Goal: Task Accomplishment & Management: Complete application form

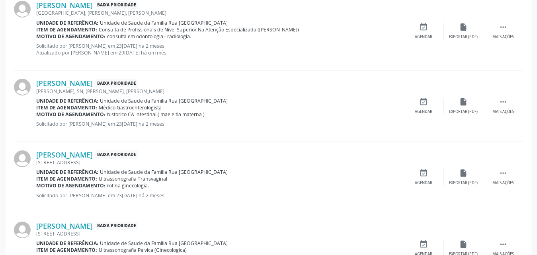
scroll to position [1129, 0]
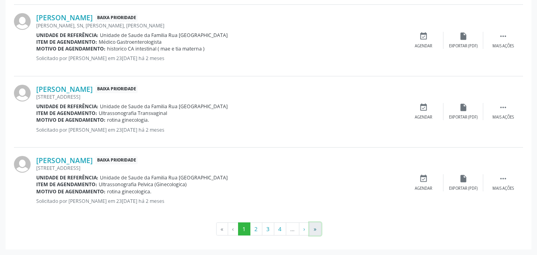
click at [315, 230] on button "»" at bounding box center [316, 230] width 12 height 14
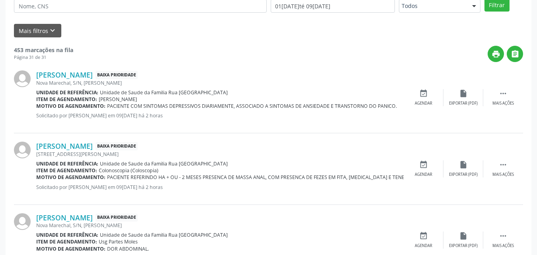
scroll to position [238, 0]
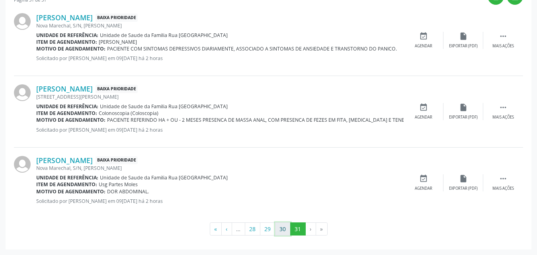
click at [284, 227] on button "30" at bounding box center [283, 230] width 16 height 14
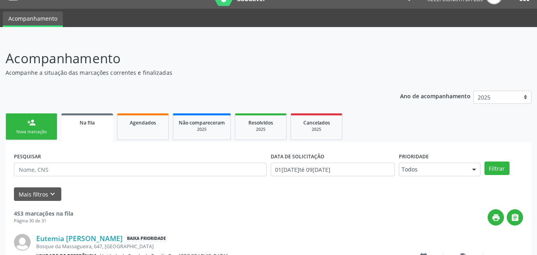
scroll to position [0, 0]
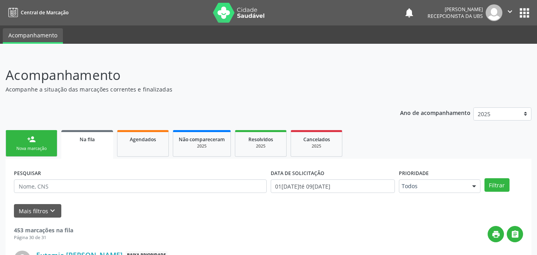
click at [36, 137] on link "person_add Nova marcação" at bounding box center [32, 143] width 52 height 27
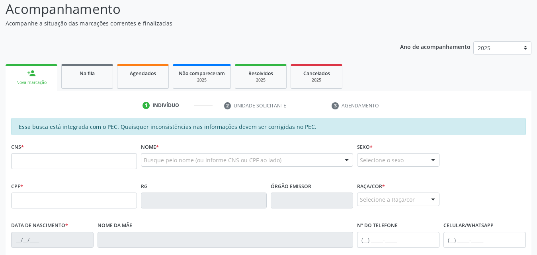
scroll to position [120, 0]
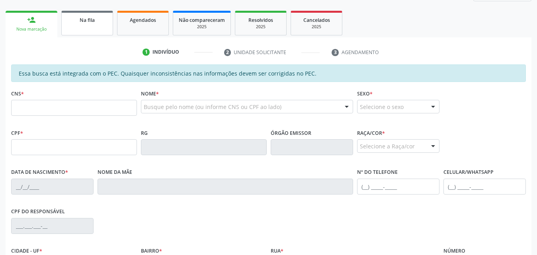
click at [86, 22] on span "Na fila" at bounding box center [87, 20] width 15 height 7
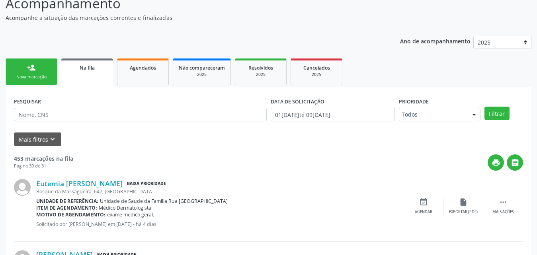
scroll to position [0, 0]
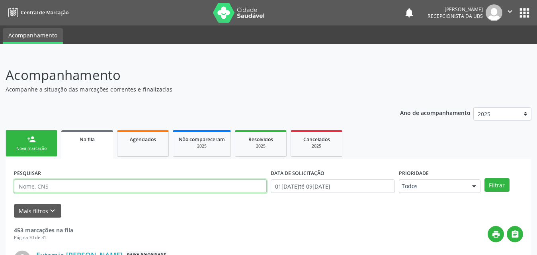
click at [74, 188] on input "text" at bounding box center [140, 187] width 253 height 14
type input "706200768001570"
click at [485, 178] on button "Filtrar" at bounding box center [497, 185] width 25 height 14
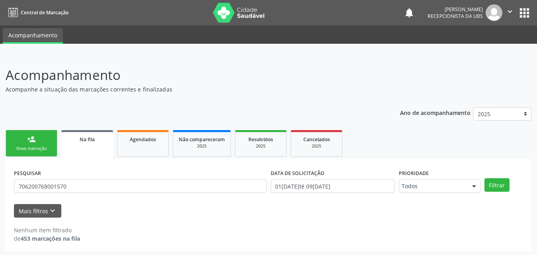
scroll to position [2, 0]
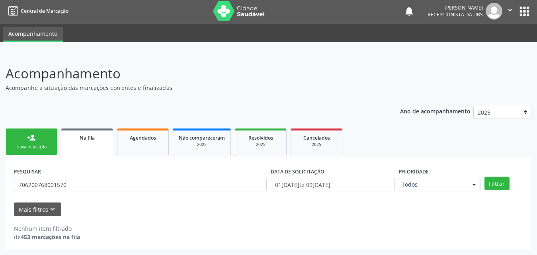
click at [36, 143] on link "person_add Nova marcação" at bounding box center [32, 142] width 52 height 27
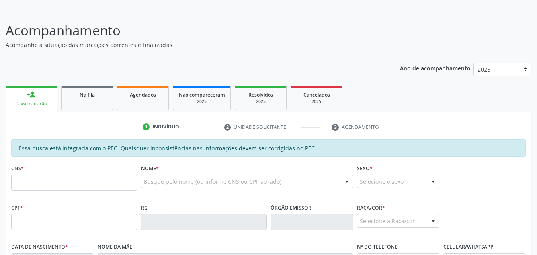
scroll to position [121, 0]
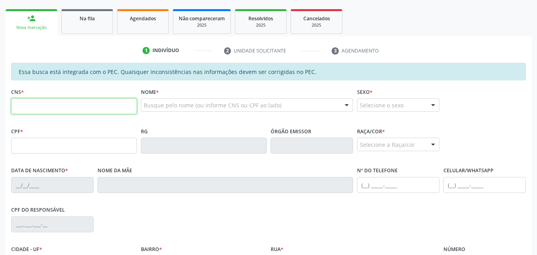
click at [72, 107] on input "text" at bounding box center [74, 106] width 126 height 16
type input "706 2007 6800 1570"
type input "470.033.674-91"
type input "[DATE]"
type input "[PERSON_NAME]"
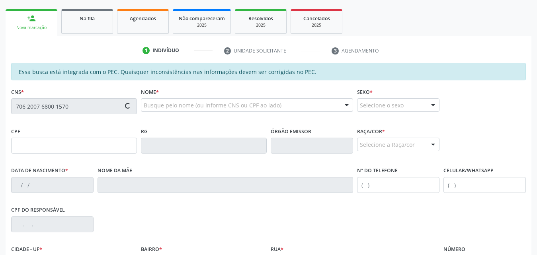
type input "[PHONE_NUMBER]"
type input "514"
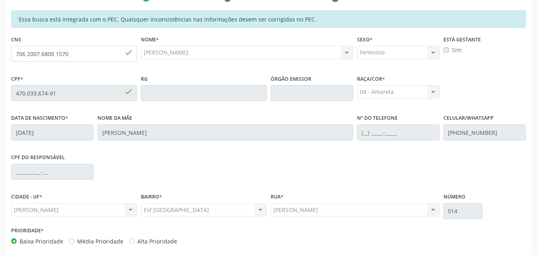
scroll to position [211, 0]
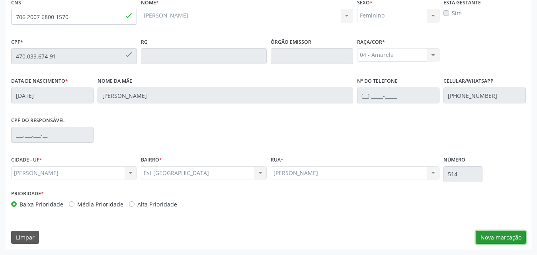
click at [503, 239] on button "Nova marcação" at bounding box center [501, 238] width 50 height 14
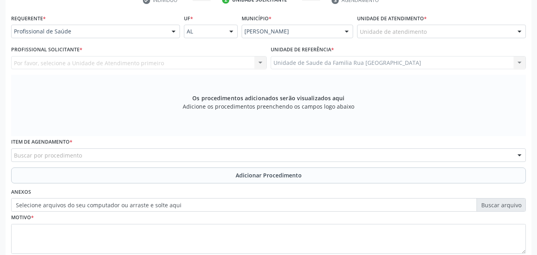
scroll to position [91, 0]
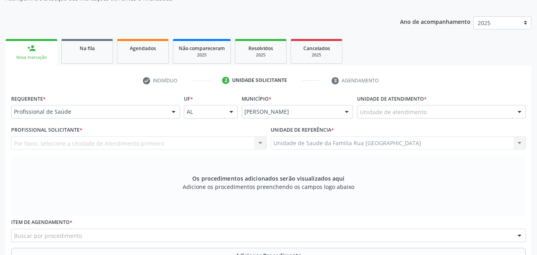
click at [455, 114] on div "Unidade de atendimento" at bounding box center [441, 112] width 169 height 14
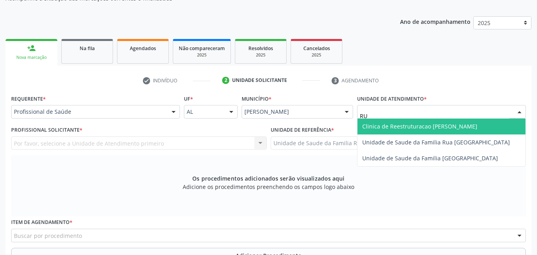
type input "RUA"
click at [454, 127] on span "Unidade de Saude da Familia Rua [GEOGRAPHIC_DATA]" at bounding box center [437, 127] width 148 height 8
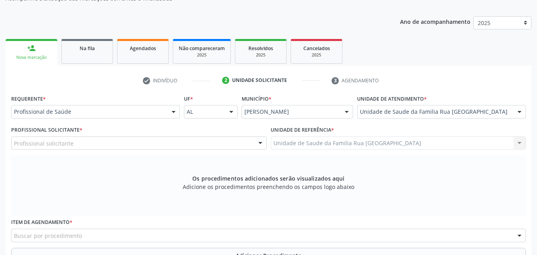
click at [146, 146] on div "Profissional solicitante" at bounding box center [139, 144] width 256 height 14
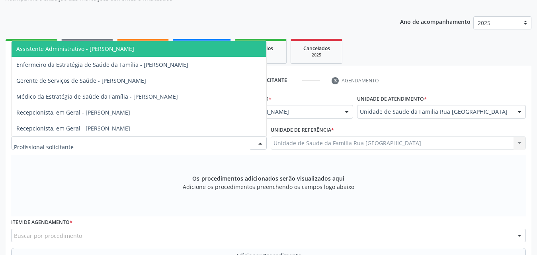
type input "R"
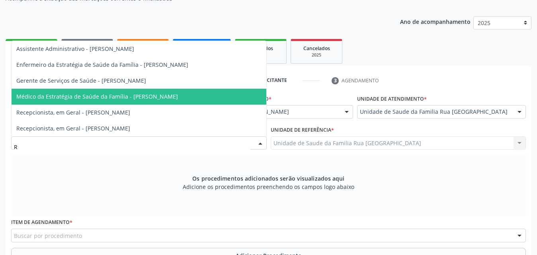
click at [159, 94] on span "Médico da Estratégia de Saúde da Família - [PERSON_NAME]" at bounding box center [97, 97] width 162 height 8
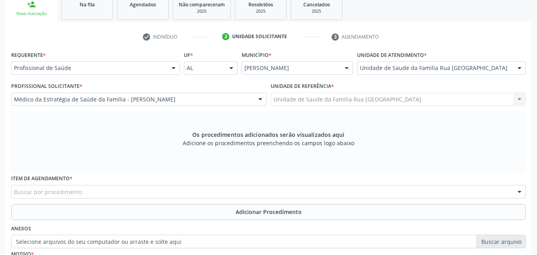
scroll to position [211, 0]
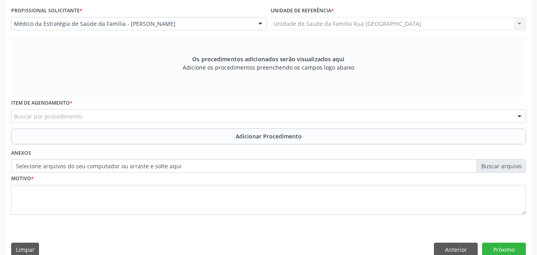
click at [141, 118] on div "Buscar por procedimento" at bounding box center [268, 117] width 515 height 14
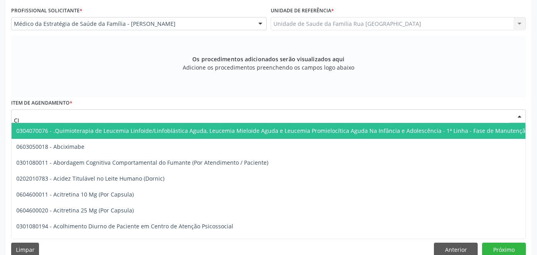
type input "C"
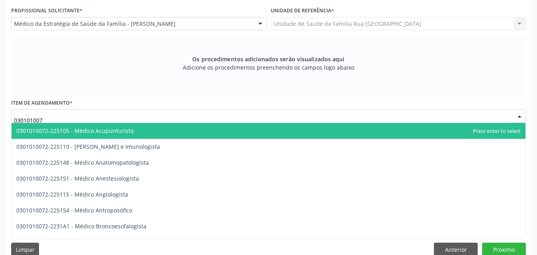
type input "0301010072"
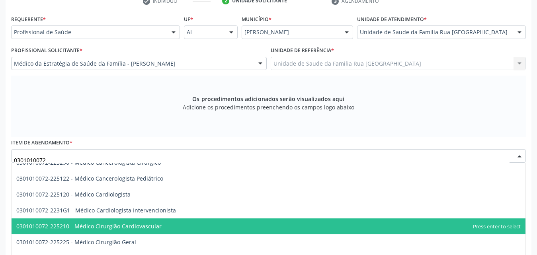
scroll to position [159, 0]
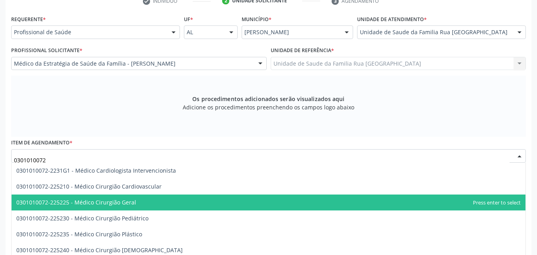
click at [148, 206] on span "0301010072-225225 - Médico Cirurgião Geral" at bounding box center [269, 203] width 514 height 16
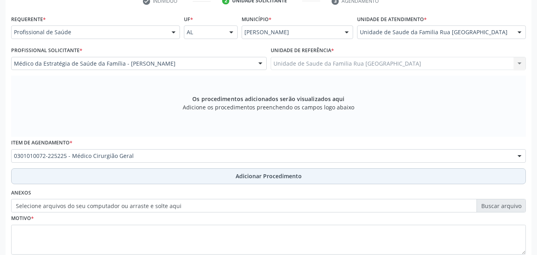
click at [276, 174] on span "Adicionar Procedimento" at bounding box center [269, 176] width 66 height 8
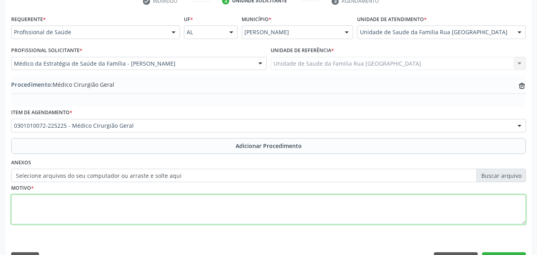
click at [102, 204] on textarea at bounding box center [268, 210] width 515 height 30
type textarea "c"
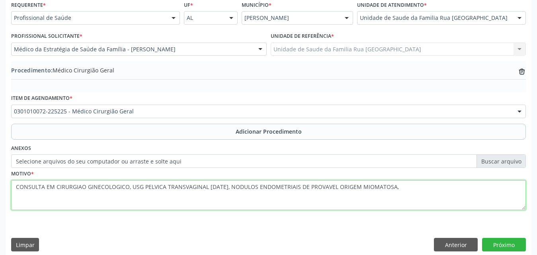
scroll to position [193, 0]
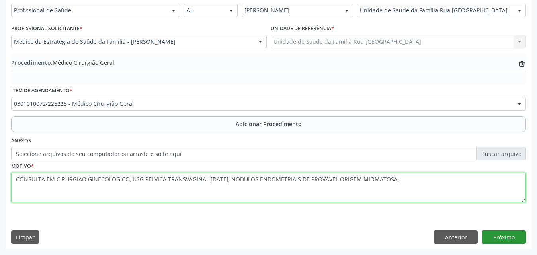
type textarea "CONSULTA EM CIRURGIAO GINECOLOGICO, USG PELVICA TRANSVAGINAL [DATE], NODULOS EN…"
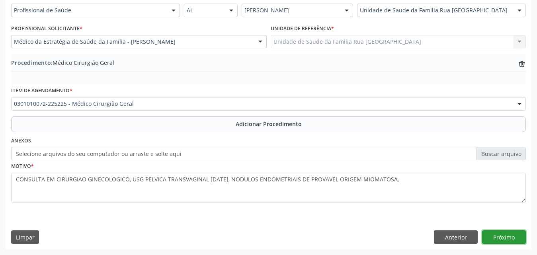
click at [505, 234] on button "Próximo" at bounding box center [504, 238] width 44 height 14
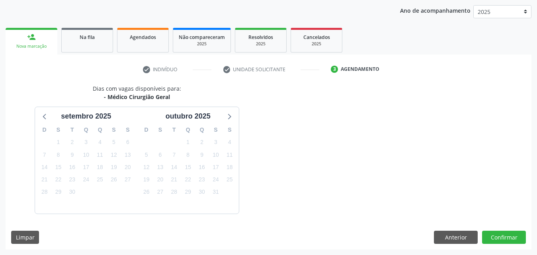
scroll to position [126, 0]
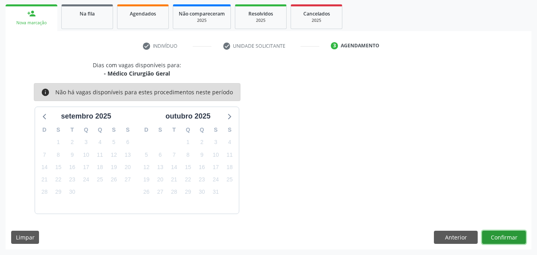
click at [500, 237] on button "Confirmar" at bounding box center [504, 238] width 44 height 14
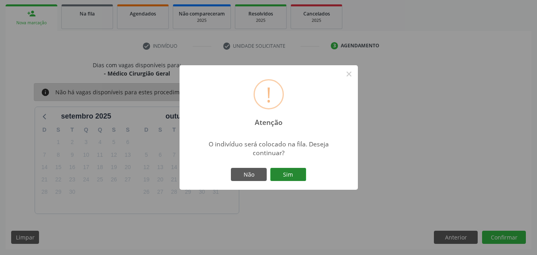
click at [299, 171] on button "Sim" at bounding box center [289, 175] width 36 height 14
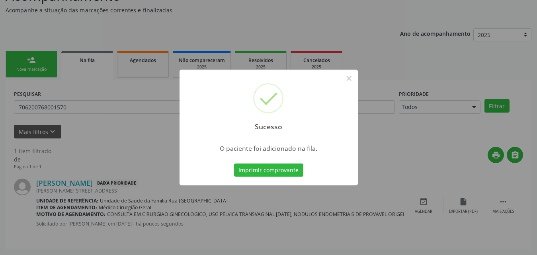
scroll to position [19, 0]
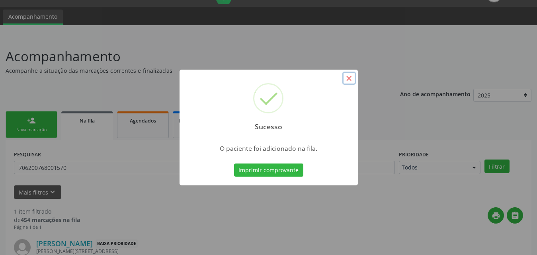
click at [355, 76] on button "×" at bounding box center [350, 79] width 14 height 14
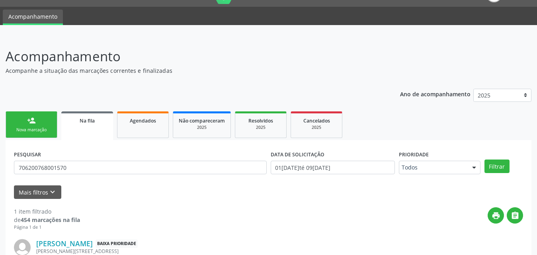
scroll to position [79, 0]
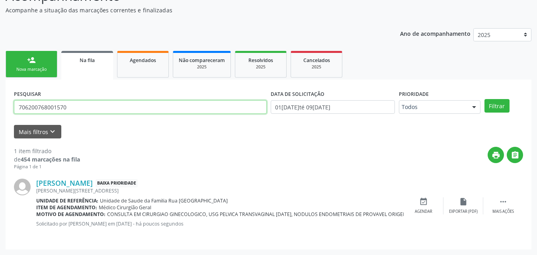
click at [106, 103] on input "706200768001570" at bounding box center [140, 107] width 253 height 14
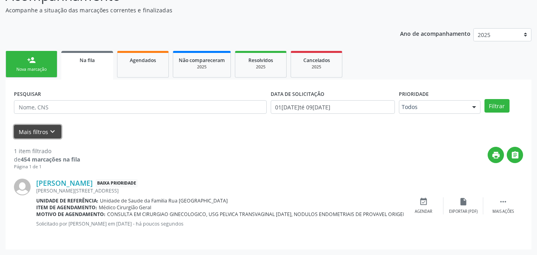
click at [48, 133] on icon "keyboard_arrow_down" at bounding box center [52, 131] width 9 height 9
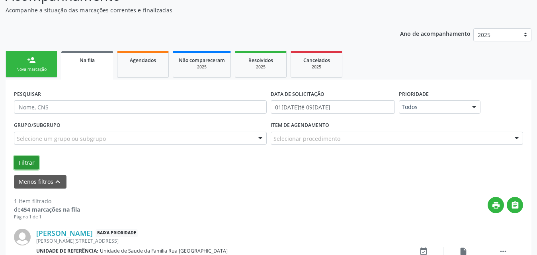
click at [28, 163] on button "Filtrar" at bounding box center [26, 163] width 25 height 14
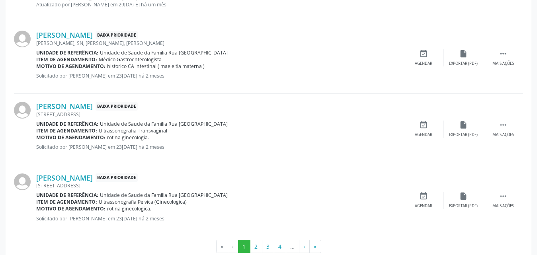
scroll to position [1179, 0]
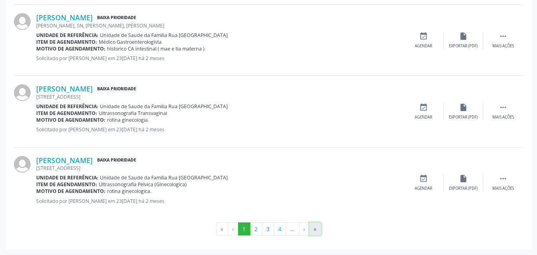
click at [314, 232] on button "»" at bounding box center [316, 230] width 12 height 14
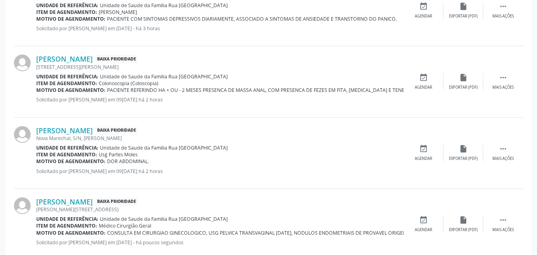
scroll to position [359, 0]
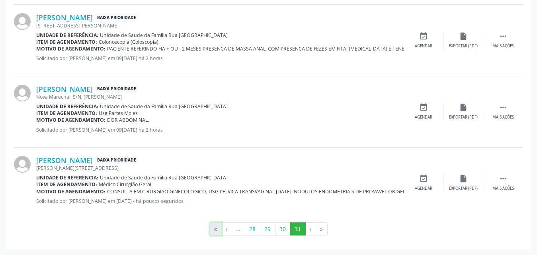
click at [215, 231] on button "«" at bounding box center [216, 230] width 12 height 14
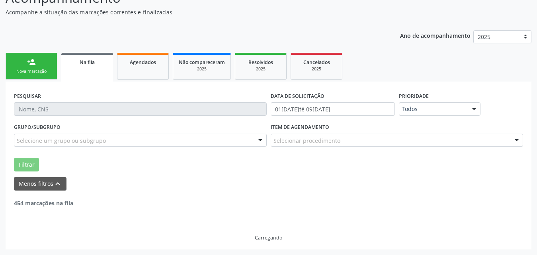
scroll to position [0, 0]
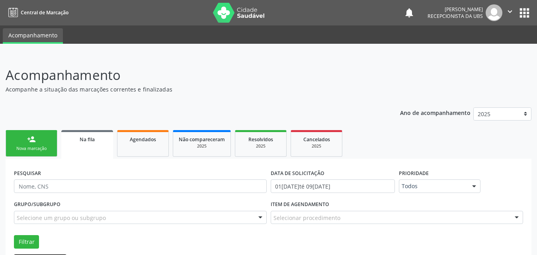
click at [33, 138] on div "person_add" at bounding box center [31, 139] width 9 height 9
